Goal: Navigation & Orientation: Find specific page/section

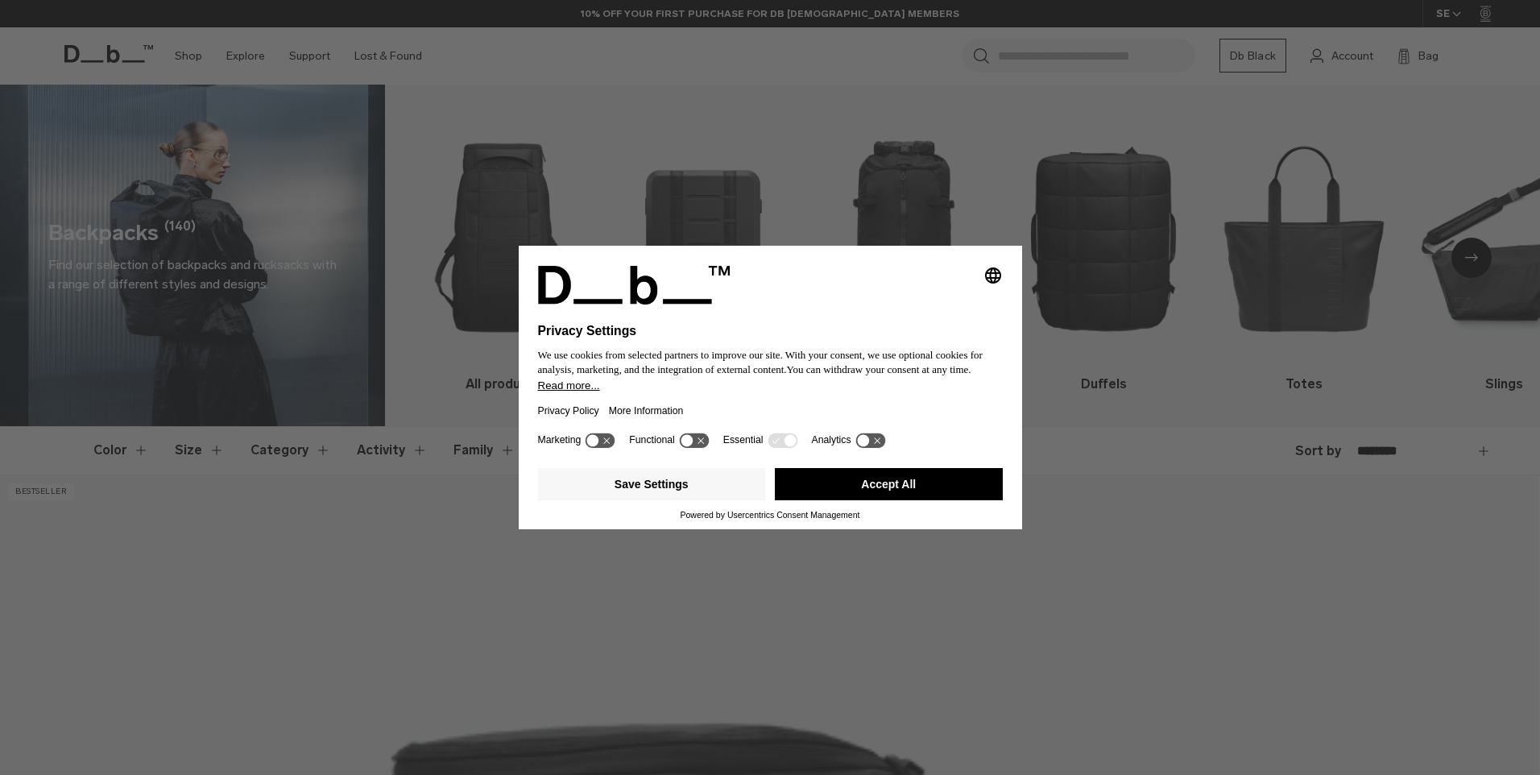
click at [955, 484] on button "Accept All" at bounding box center [889, 484] width 228 height 32
